Goal: Obtain resource: Download file/media

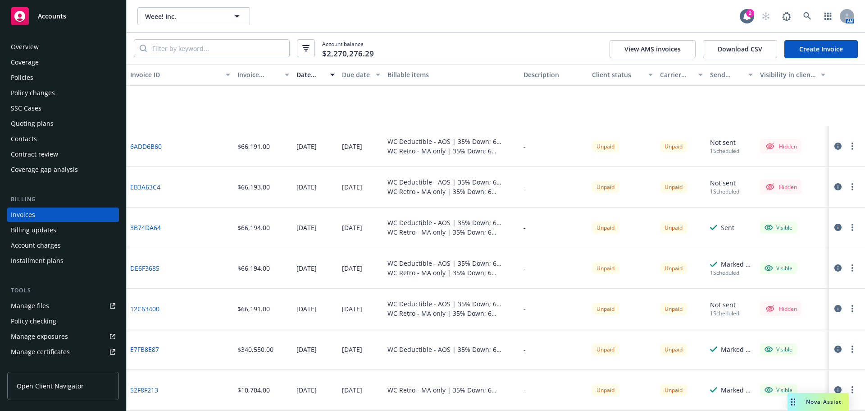
scroll to position [90, 0]
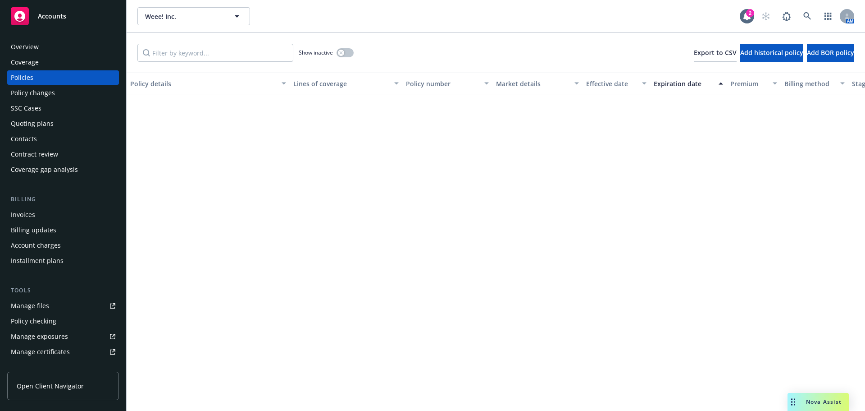
scroll to position [406, 0]
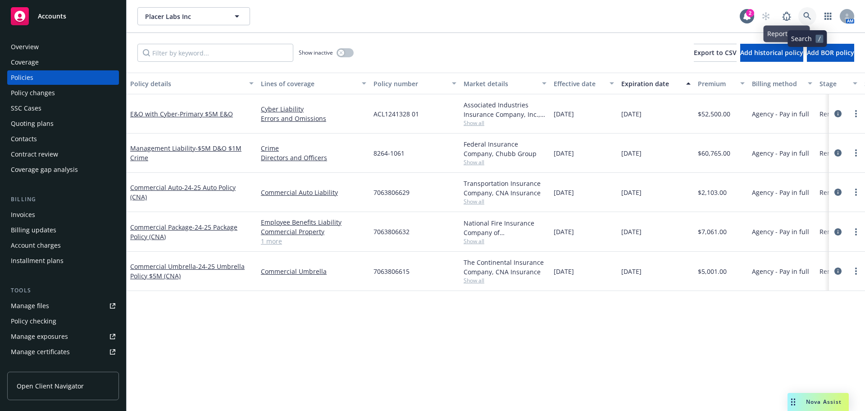
click at [804, 15] on icon at bounding box center [808, 16] width 8 height 8
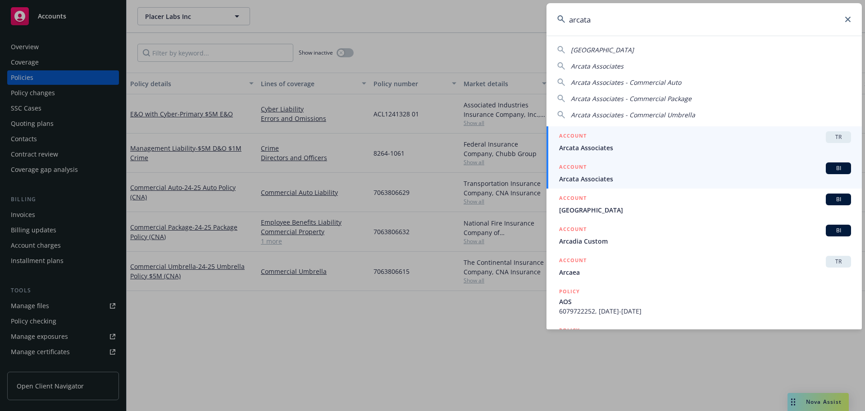
type input "arcata"
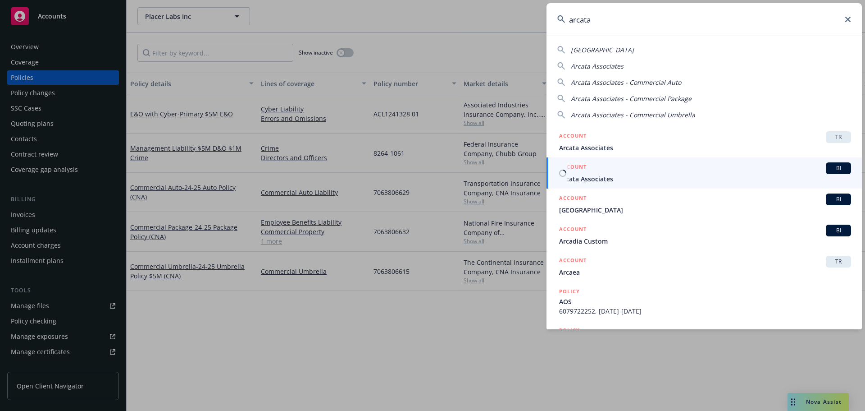
click at [606, 169] on div "ACCOUNT BI" at bounding box center [705, 168] width 292 height 12
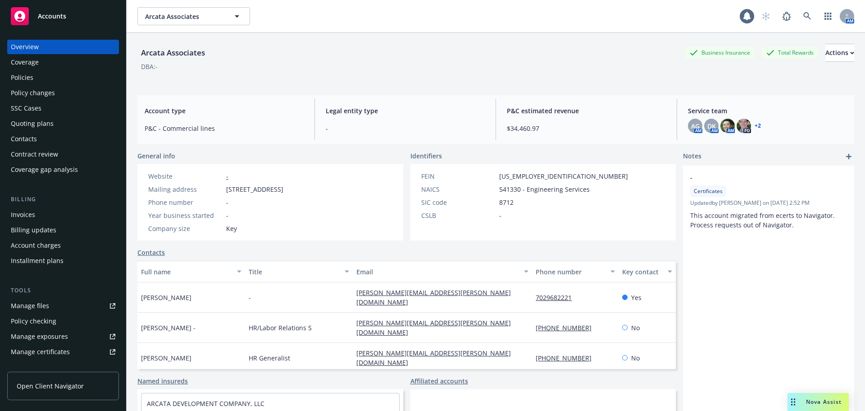
click at [37, 79] on div "Policies" at bounding box center [63, 77] width 105 height 14
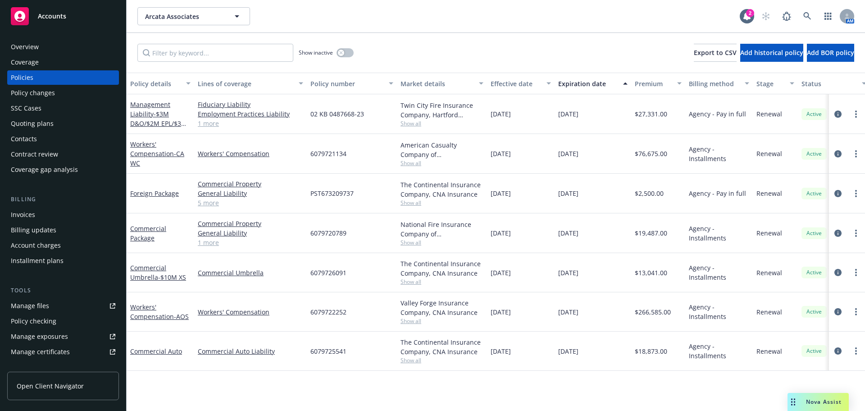
click at [113, 117] on div "Overview Coverage Policies Policy changes SSC Cases Quoting plans Contacts Cont…" at bounding box center [63, 220] width 126 height 382
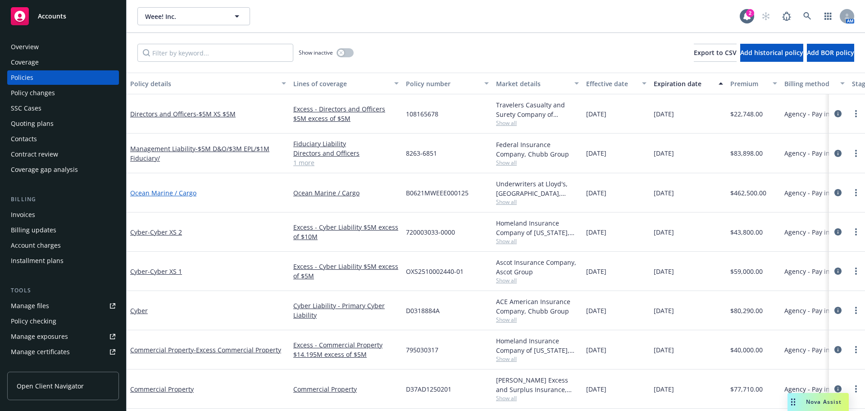
click at [189, 189] on link "Ocean Marine / Cargo" at bounding box center [163, 192] width 66 height 9
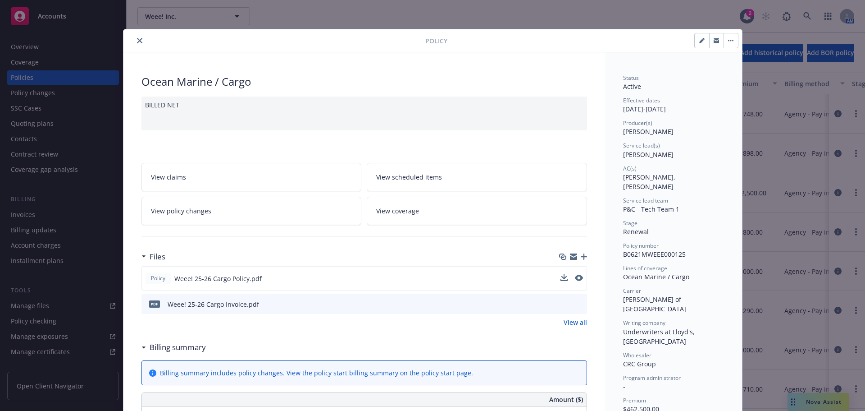
click at [561, 281] on button at bounding box center [564, 278] width 7 height 9
click at [562, 277] on icon "download file" at bounding box center [563, 277] width 7 height 7
click at [139, 41] on button "close" at bounding box center [139, 40] width 11 height 11
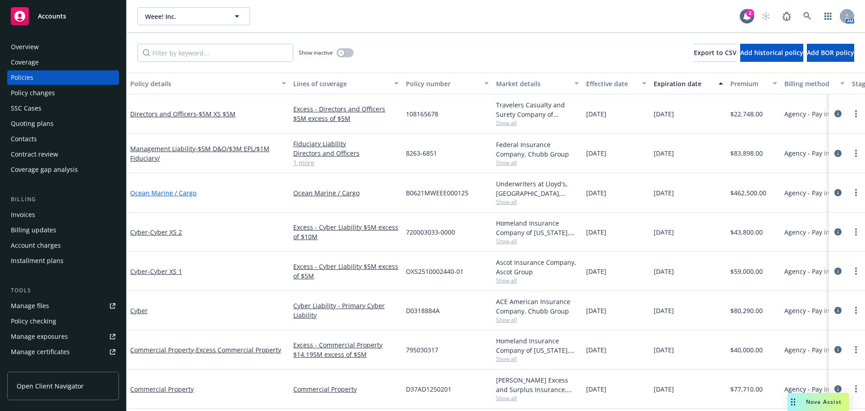
click at [191, 193] on link "Ocean Marine / Cargo" at bounding box center [163, 192] width 66 height 9
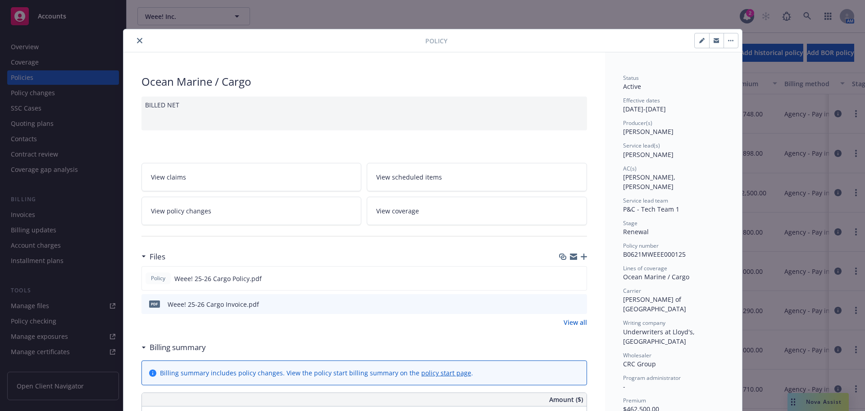
scroll to position [27, 0]
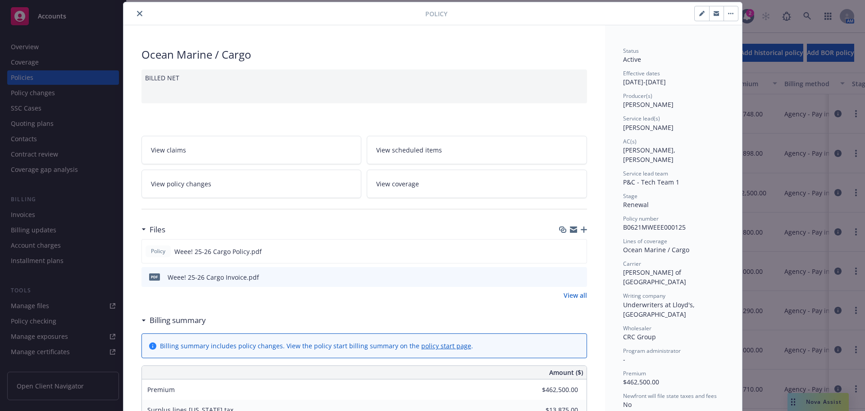
click at [578, 279] on icon "preview file" at bounding box center [579, 276] width 8 height 6
click at [136, 17] on button "close" at bounding box center [139, 13] width 11 height 11
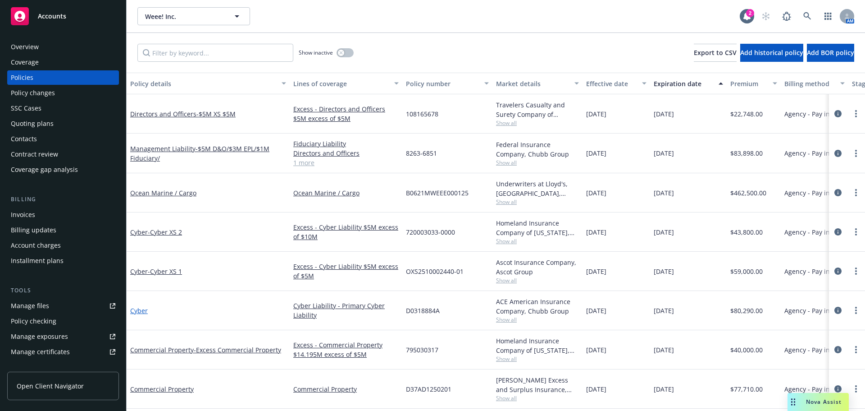
click at [143, 307] on link "Cyber" at bounding box center [139, 310] width 18 height 9
click at [177, 273] on span "- Cyber XS 1" at bounding box center [165, 271] width 34 height 9
click at [178, 233] on span "- Cyber XS 2" at bounding box center [165, 232] width 34 height 9
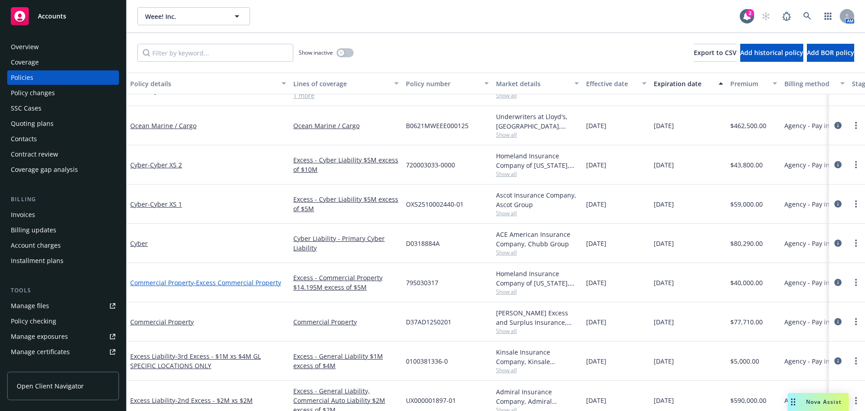
scroll to position [90, 0]
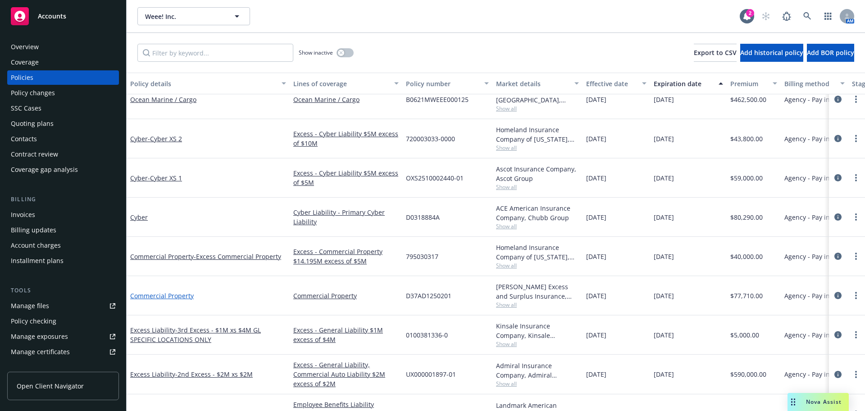
click at [183, 297] on link "Commercial Property" at bounding box center [162, 295] width 64 height 9
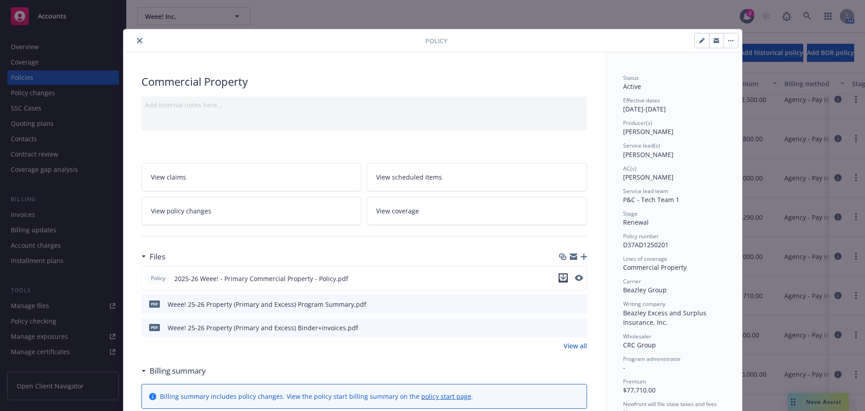
click at [561, 279] on icon "download file" at bounding box center [563, 277] width 7 height 7
click at [137, 39] on icon "close" at bounding box center [139, 40] width 5 height 5
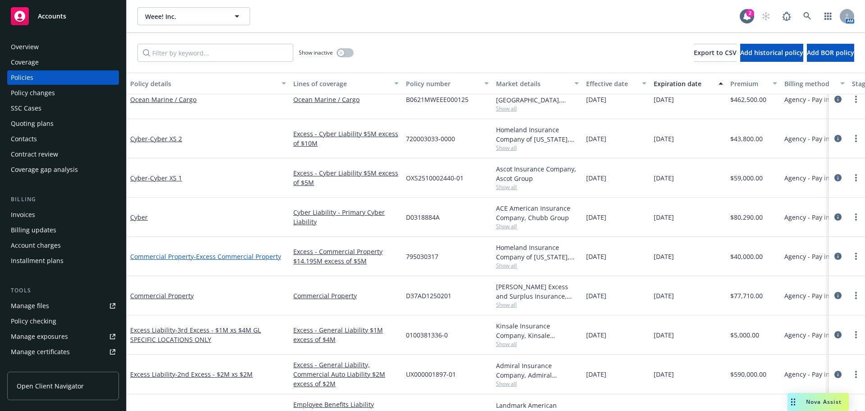
click at [220, 260] on span "- Excess Commercial Property" at bounding box center [237, 256] width 87 height 9
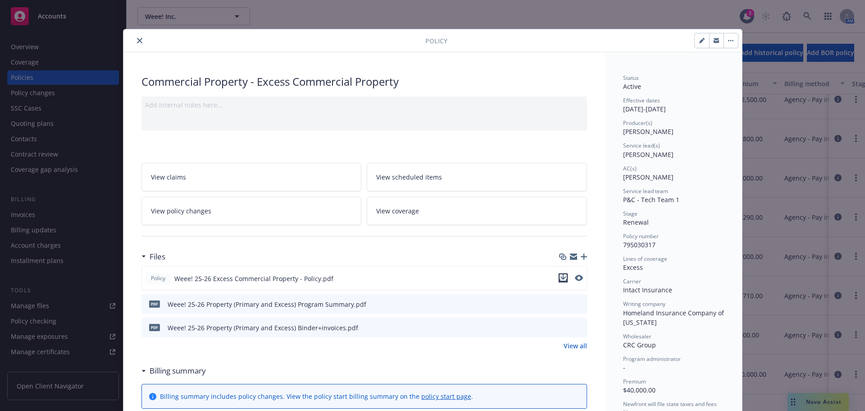
click at [560, 280] on icon "download file" at bounding box center [563, 280] width 7 height 2
click at [137, 38] on icon "close" at bounding box center [139, 40] width 5 height 5
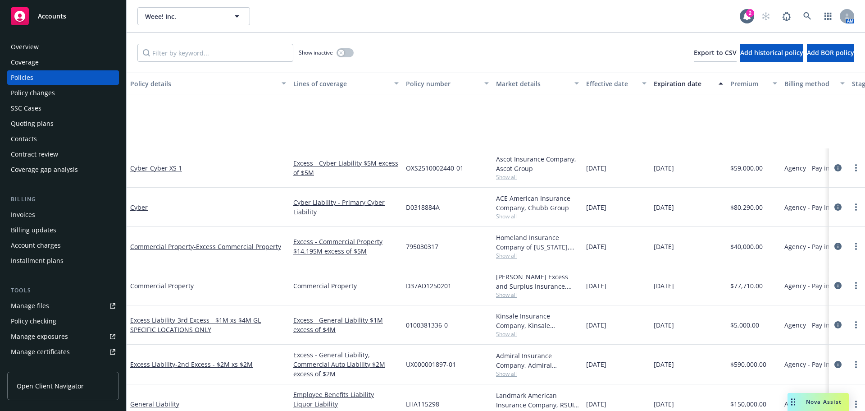
scroll to position [180, 0]
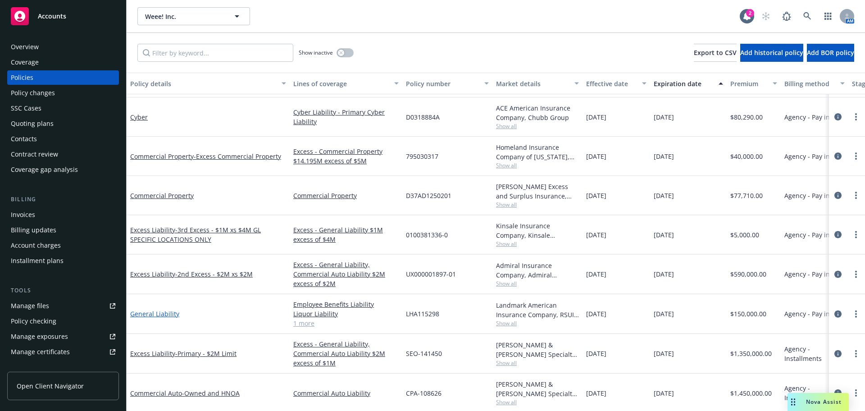
click at [167, 316] on link "General Liability" at bounding box center [154, 313] width 49 height 9
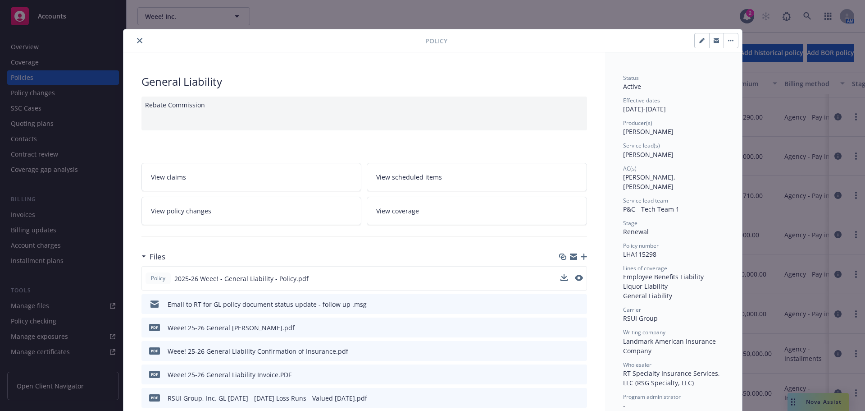
click at [554, 279] on div "Policy 2025-26 Weee! - General Liability - Policy.pdf" at bounding box center [365, 278] width 446 height 24
click at [560, 278] on icon "download file" at bounding box center [563, 277] width 7 height 7
click at [137, 43] on icon "close" at bounding box center [139, 40] width 5 height 5
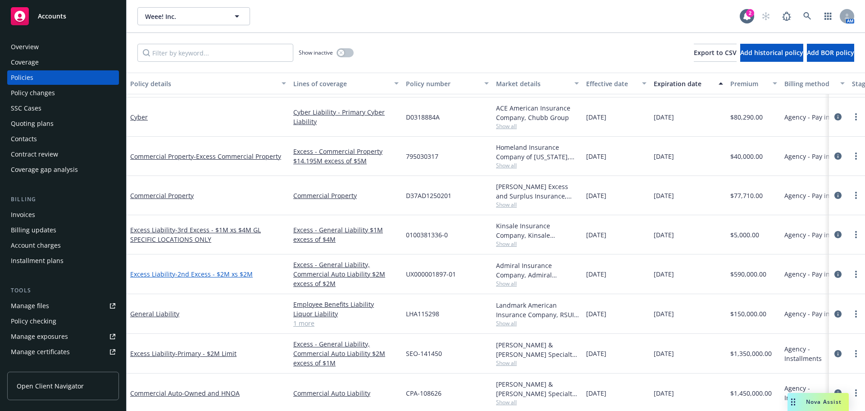
click at [200, 275] on span "- 2nd Excess - $2M xs $2M" at bounding box center [214, 273] width 78 height 9
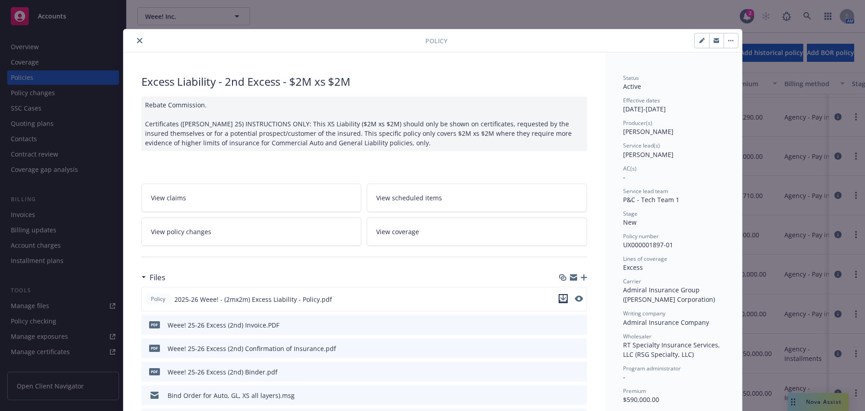
click at [560, 300] on icon "download file" at bounding box center [563, 298] width 7 height 7
click at [138, 37] on button "close" at bounding box center [139, 40] width 11 height 11
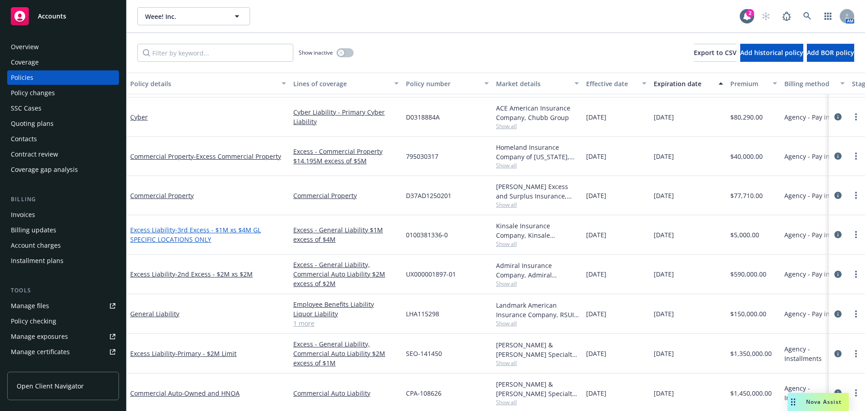
click at [178, 237] on span "- 3rd Excess - $1M xs $4M GL SPECIFIC LOCATIONS ONLY" at bounding box center [195, 234] width 131 height 18
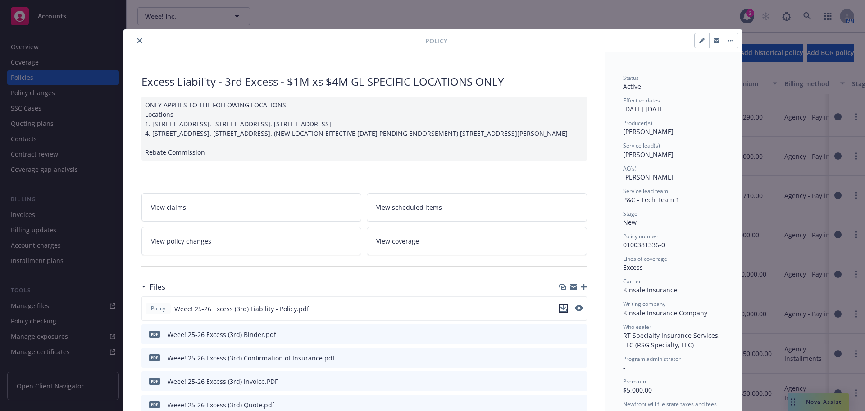
click at [561, 311] on icon "download file" at bounding box center [563, 307] width 7 height 7
click at [136, 35] on button "close" at bounding box center [139, 40] width 11 height 11
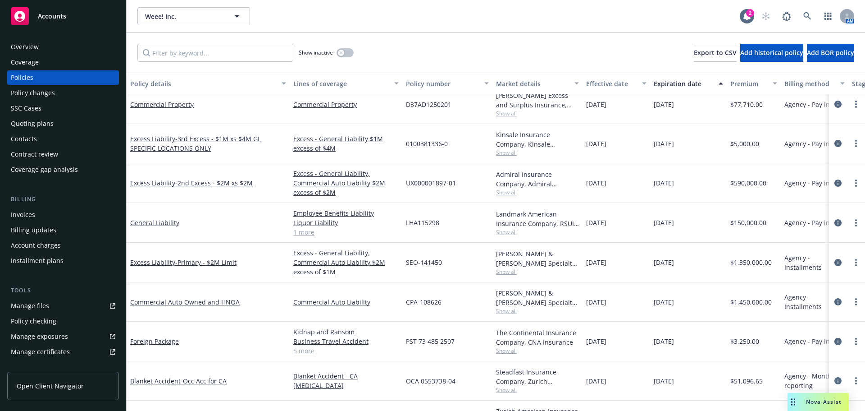
scroll to position [270, 0]
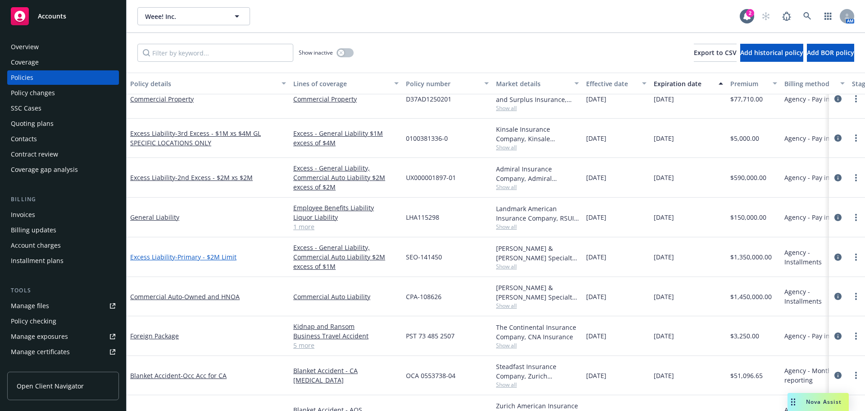
click at [208, 257] on span "- Primary - $2M Limit" at bounding box center [205, 256] width 61 height 9
click at [216, 294] on span "- Owned and HNOA" at bounding box center [211, 296] width 58 height 9
click at [153, 336] on link "Foreign Package" at bounding box center [154, 335] width 49 height 9
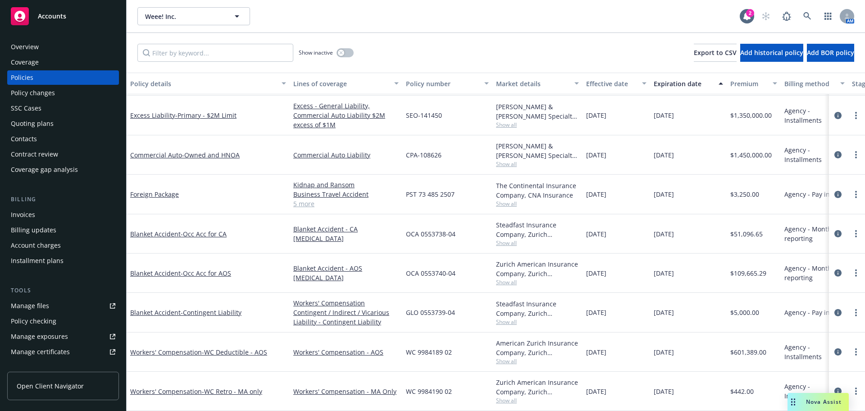
scroll to position [406, 0]
click at [205, 229] on span "- Occ Acc for CA" at bounding box center [204, 233] width 46 height 9
click at [215, 269] on span "- Occ Acc for AOS" at bounding box center [206, 273] width 50 height 9
click at [206, 298] on div "Blanket Accident - Contingent Liability" at bounding box center [208, 312] width 163 height 40
click at [202, 308] on span "- Contingent Liability" at bounding box center [211, 312] width 61 height 9
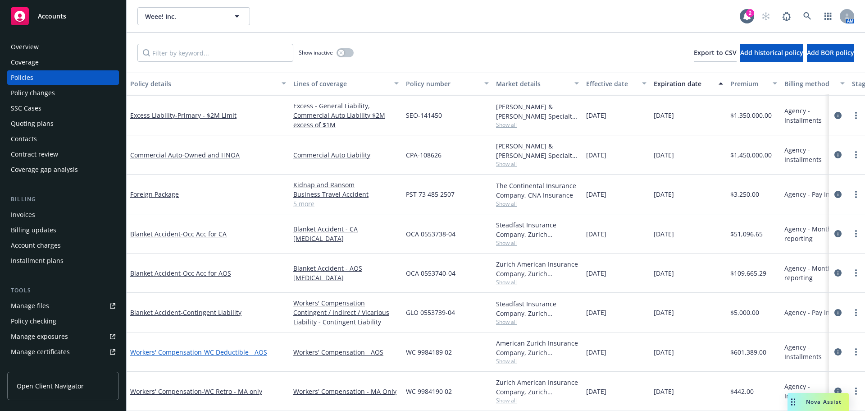
click at [239, 347] on span "- WC Deductible - AOS" at bounding box center [234, 351] width 65 height 9
click at [806, 16] on icon at bounding box center [808, 16] width 8 height 8
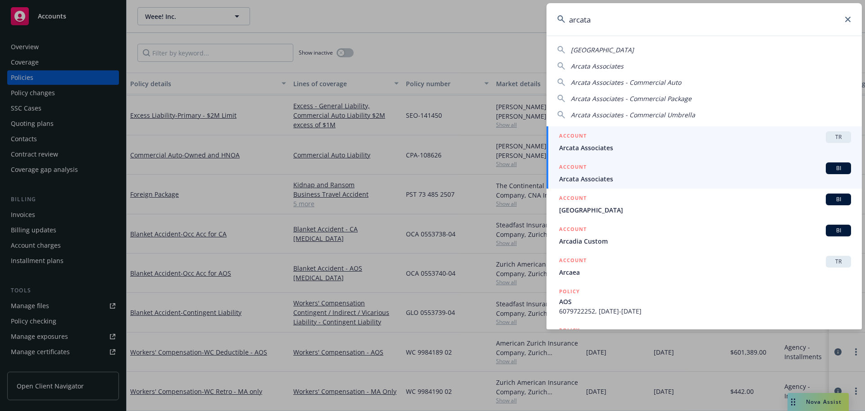
type input "arcata"
click at [631, 169] on div "ACCOUNT BI" at bounding box center [705, 168] width 292 height 12
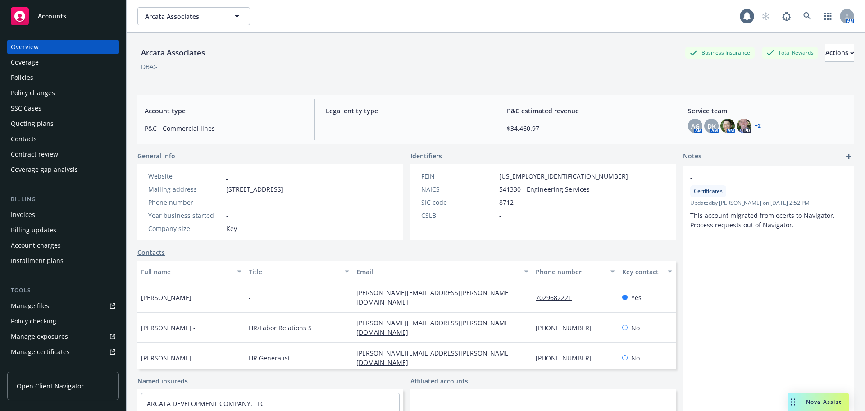
click at [96, 84] on div "Policies" at bounding box center [63, 77] width 105 height 14
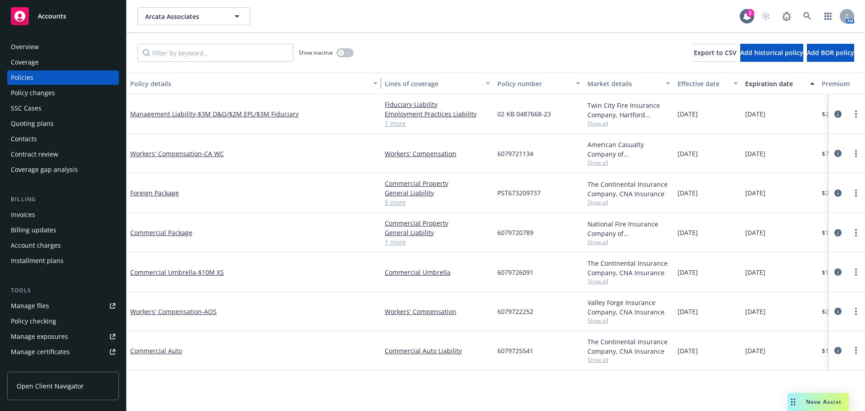
drag, startPoint x: 189, startPoint y: 87, endPoint x: 376, endPoint y: 97, distance: 187.3
click at [376, 97] on div "Policy details Lines of coverage Policy number Market details Effective date Ex…" at bounding box center [496, 242] width 739 height 338
click at [217, 150] on span "- CA WC" at bounding box center [213, 153] width 22 height 9
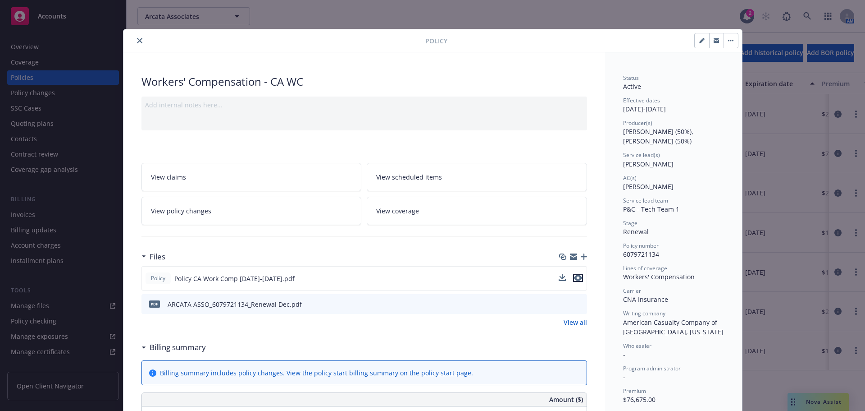
click at [574, 279] on icon "preview file" at bounding box center [578, 277] width 8 height 6
click at [134, 44] on button "close" at bounding box center [139, 40] width 11 height 11
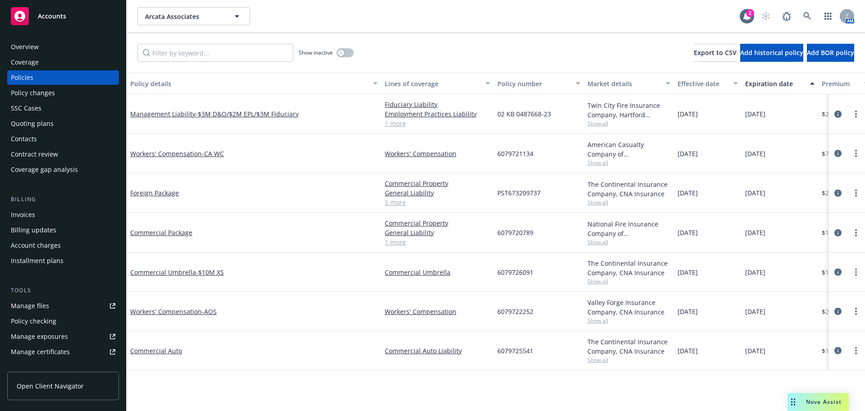
click at [830, 70] on div "Show inactive Export to CSV Add historical policy Add BOR policy" at bounding box center [496, 53] width 739 height 40
click at [348, 55] on button "button" at bounding box center [345, 52] width 17 height 9
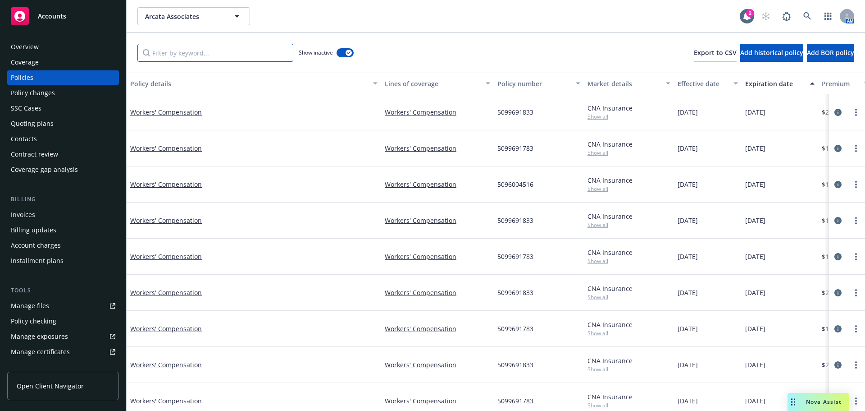
click at [257, 61] on input "Filter by keyword..." at bounding box center [215, 53] width 156 height 18
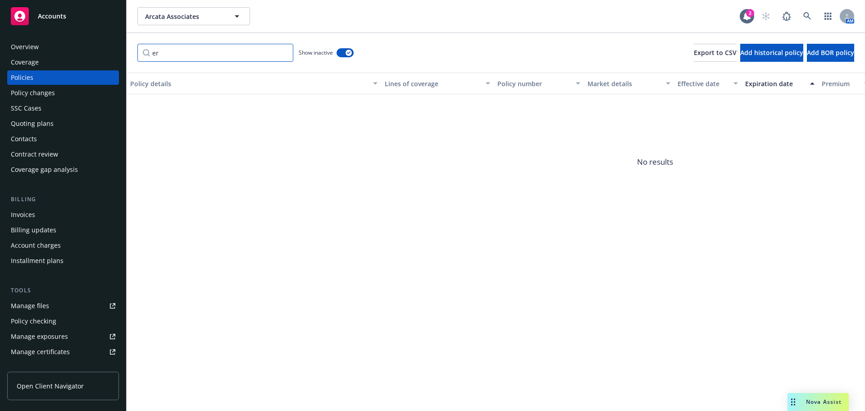
type input "e"
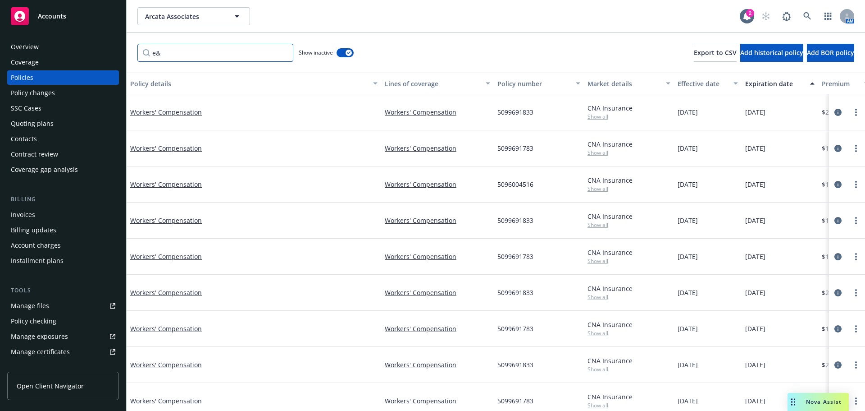
type input "e&o"
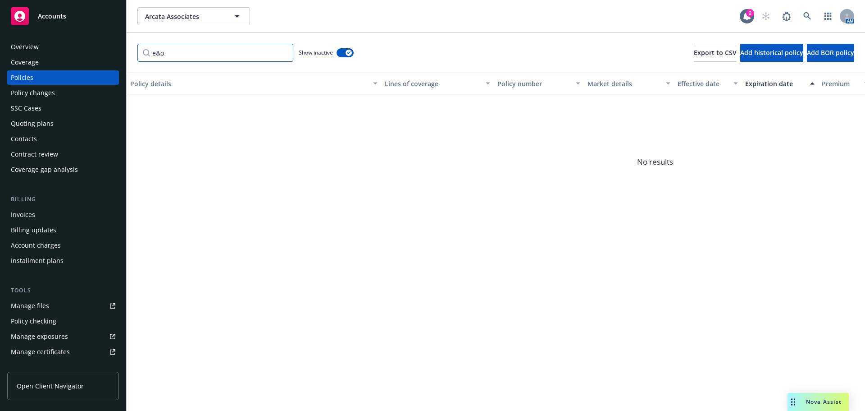
click at [283, 55] on input "e&o" at bounding box center [215, 53] width 156 height 18
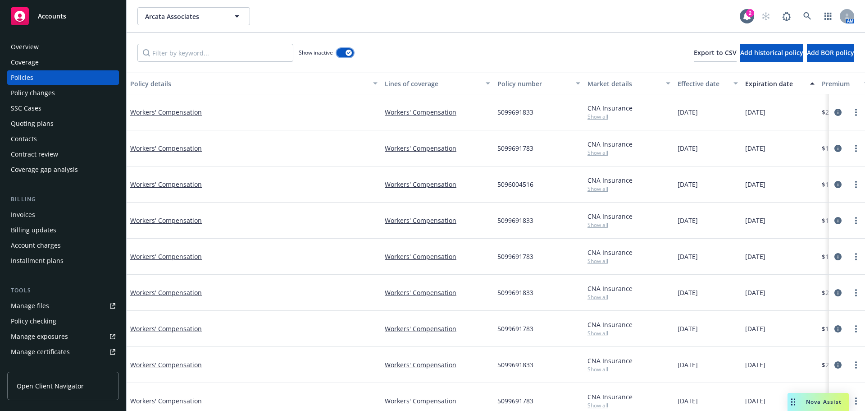
click at [350, 52] on icon "button" at bounding box center [349, 52] width 4 height 3
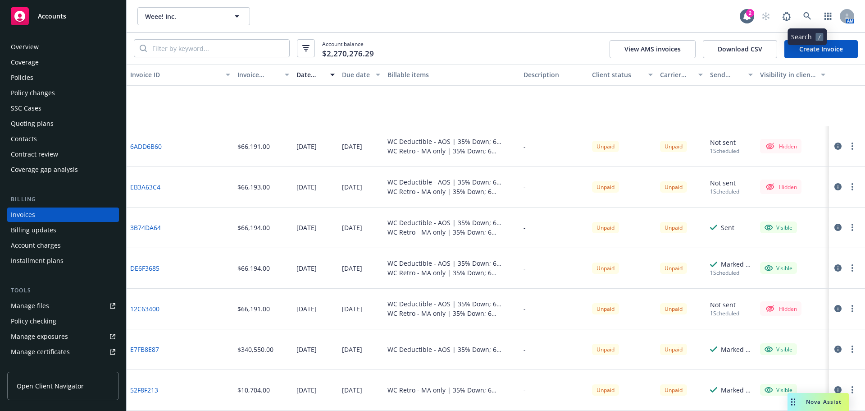
scroll to position [90, 0]
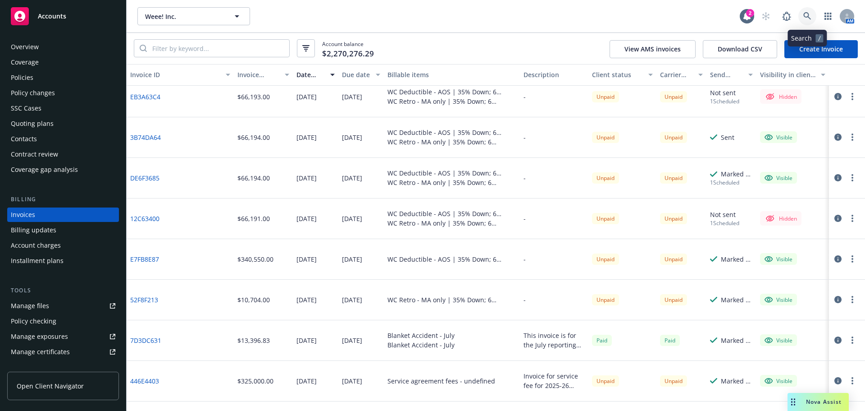
click at [812, 15] on link at bounding box center [808, 16] width 18 height 18
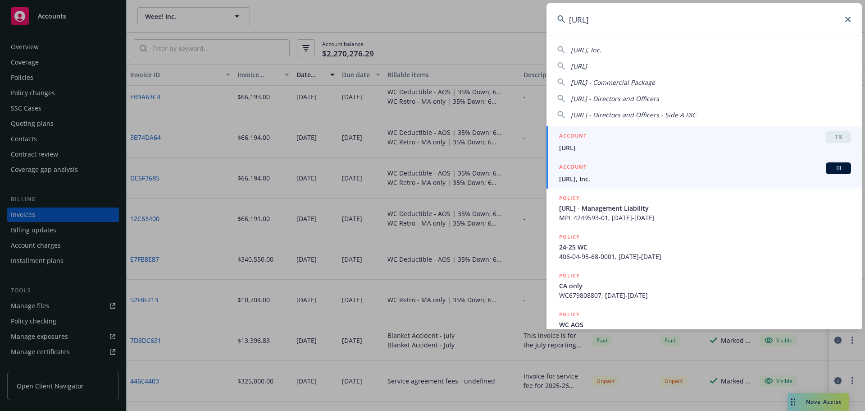
type input "people.ai"
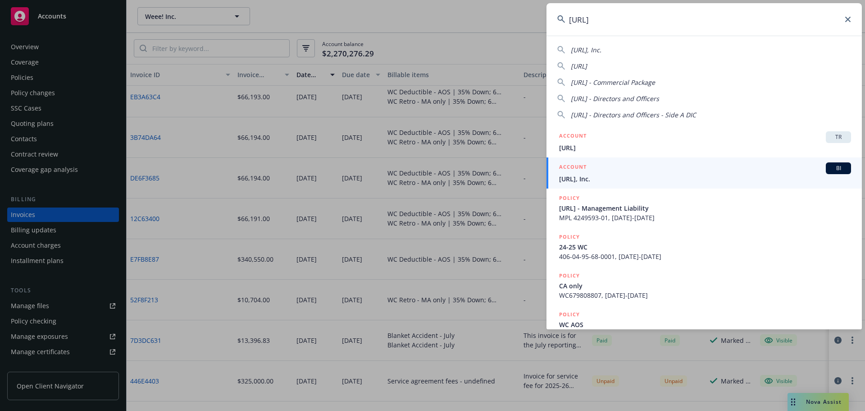
click at [604, 178] on span "People.AI, Inc." at bounding box center [705, 178] width 292 height 9
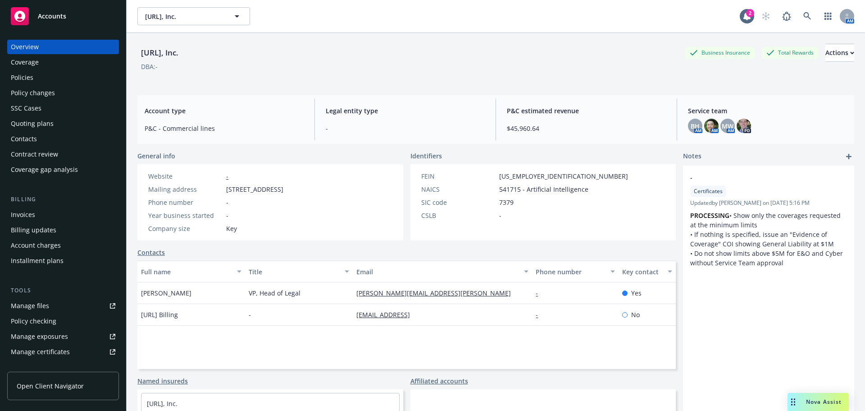
click at [79, 78] on div "Policies" at bounding box center [63, 77] width 105 height 14
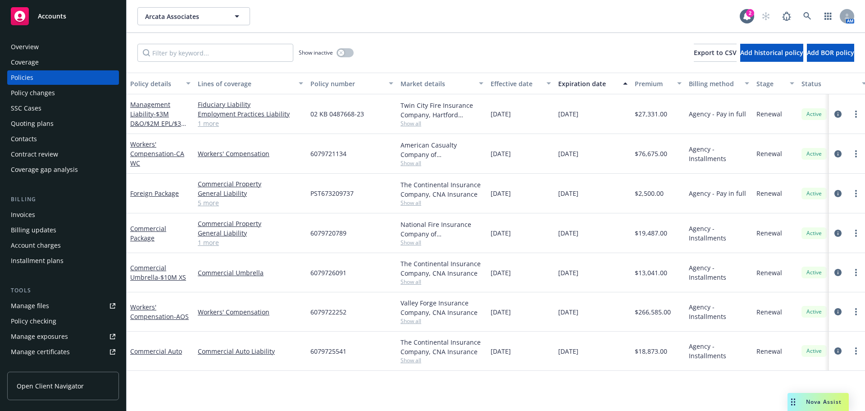
click at [18, 124] on div "Quoting plans" at bounding box center [32, 123] width 43 height 14
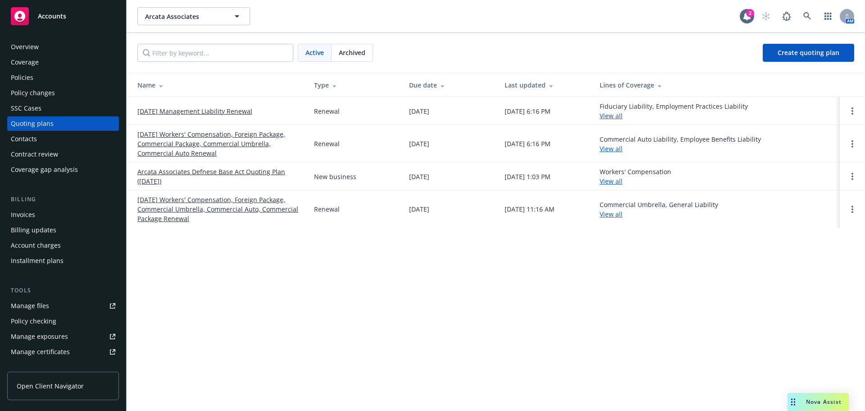
click at [199, 138] on link "[DATE] Workers' Compensation, Foreign Package, Commercial Package, Commercial U…" at bounding box center [218, 143] width 162 height 28
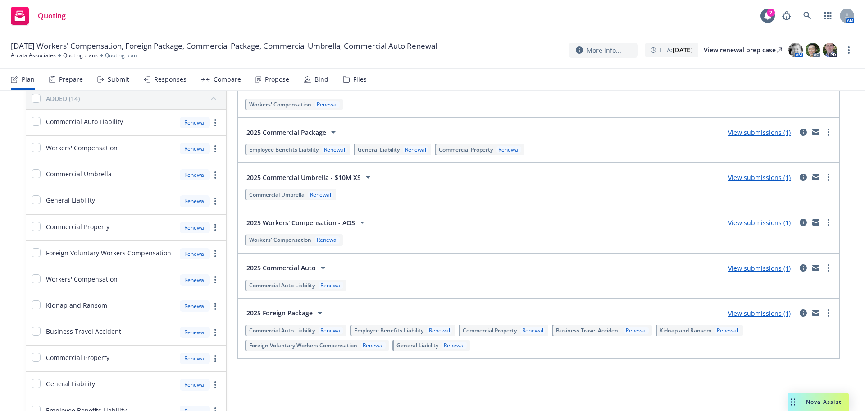
scroll to position [90, 0]
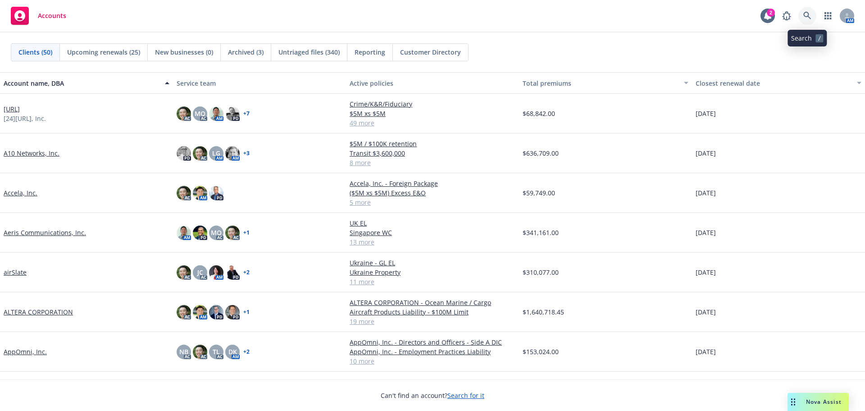
click at [806, 12] on icon at bounding box center [808, 16] width 8 height 8
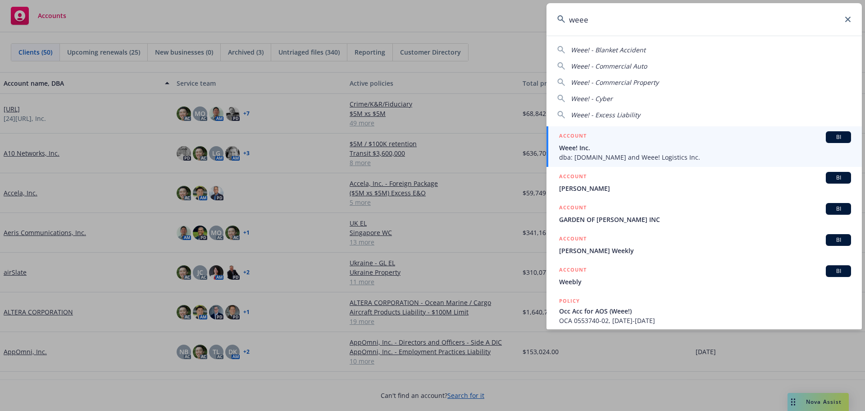
type input "weee"
click at [632, 142] on div "ACCOUNT BI" at bounding box center [705, 137] width 292 height 12
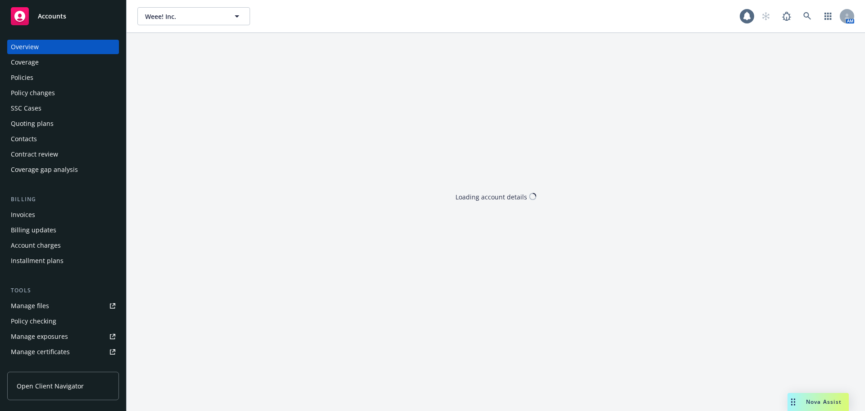
click at [93, 80] on div "Policies" at bounding box center [63, 77] width 105 height 14
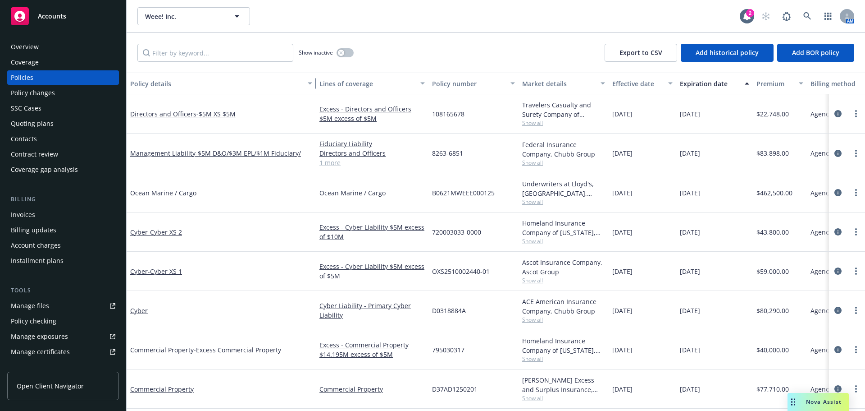
drag, startPoint x: 190, startPoint y: 89, endPoint x: 311, endPoint y: 96, distance: 121.9
click at [311, 96] on div "Policy details Lines of coverage Policy number Market details Effective date Ex…" at bounding box center [496, 242] width 739 height 338
